Goal: Information Seeking & Learning: Learn about a topic

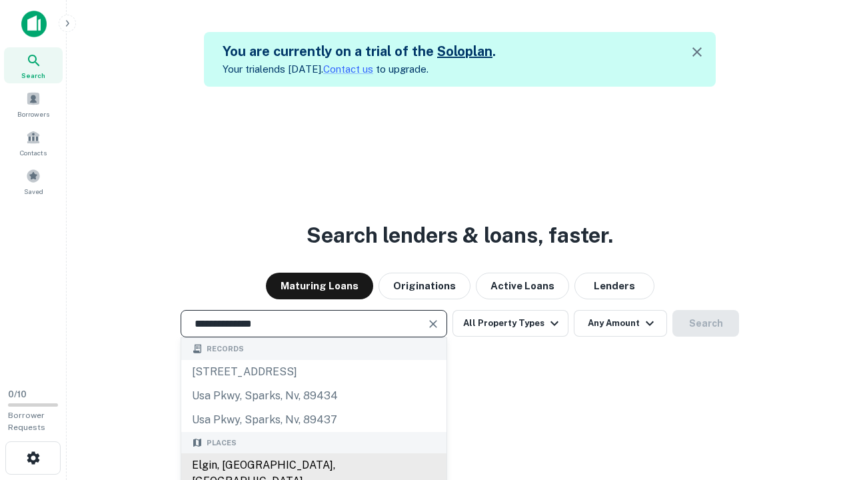
click at [313, 465] on div "Elgin, [GEOGRAPHIC_DATA], [GEOGRAPHIC_DATA]" at bounding box center [313, 473] width 265 height 40
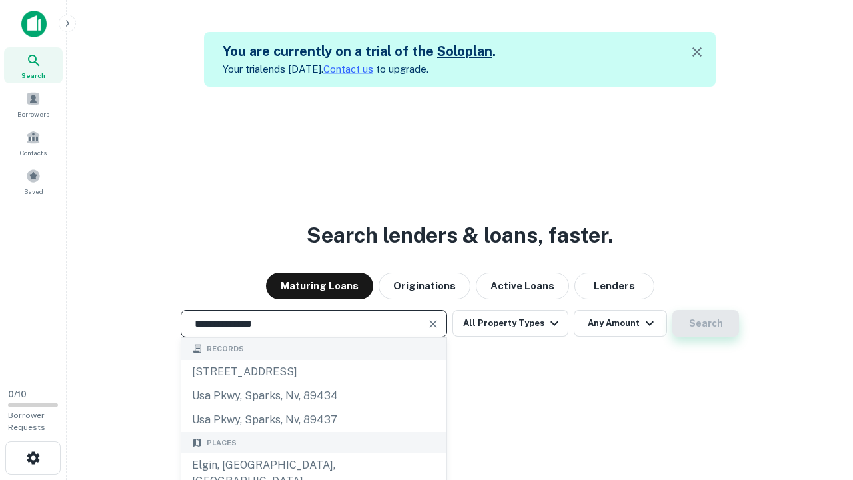
type input "**********"
click at [705, 323] on button "Search" at bounding box center [705, 323] width 67 height 27
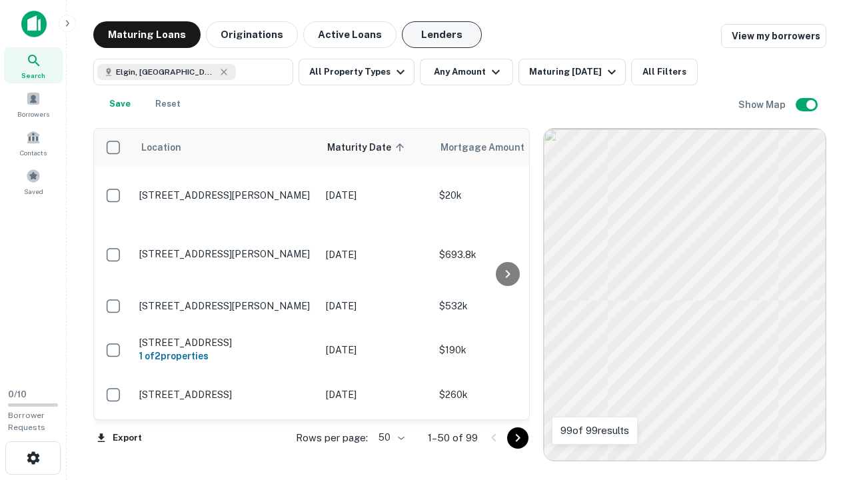
click at [442, 35] on button "Lenders" at bounding box center [442, 34] width 80 height 27
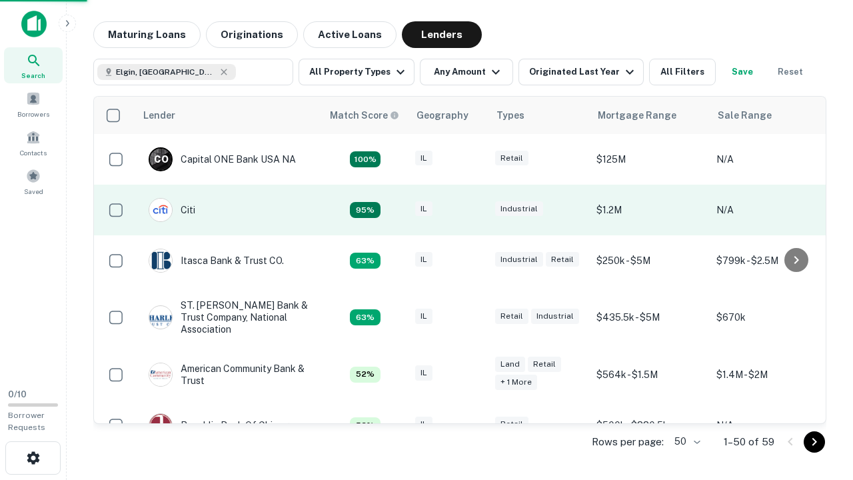
click at [473, 210] on div "IL" at bounding box center [448, 210] width 67 height 18
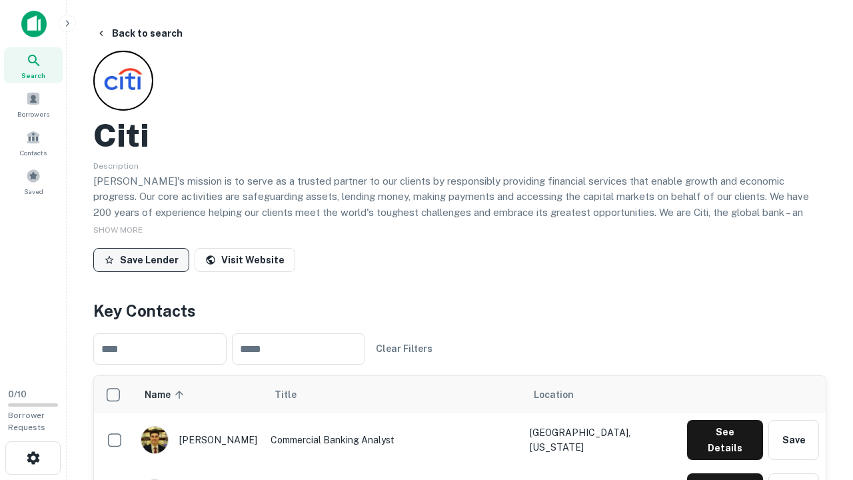
click at [141, 259] on button "Save Lender" at bounding box center [141, 260] width 96 height 24
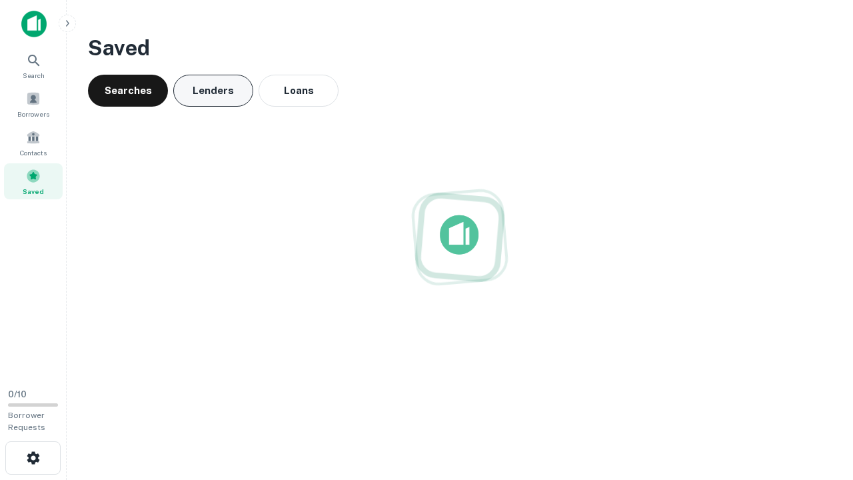
click at [213, 91] on button "Lenders" at bounding box center [213, 91] width 80 height 32
